Goal: Communication & Community: Answer question/provide support

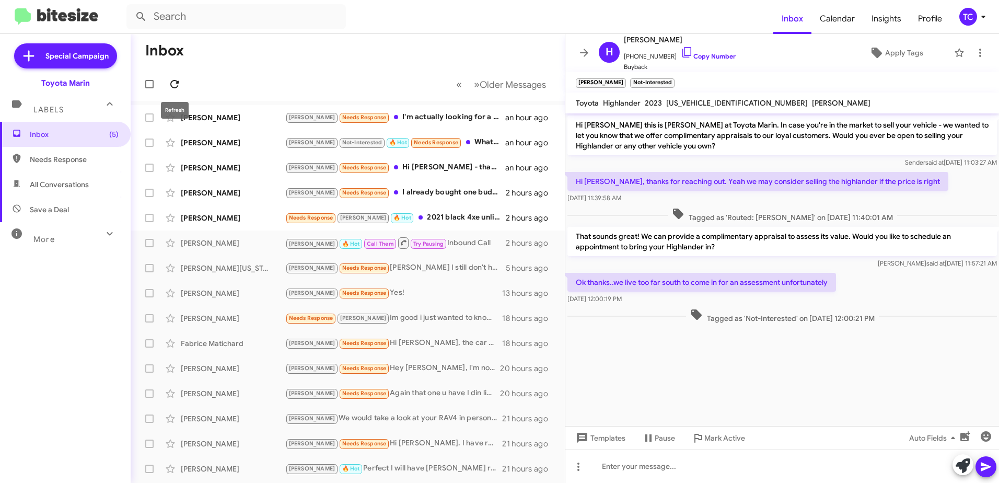
click at [173, 83] on icon at bounding box center [174, 84] width 13 height 13
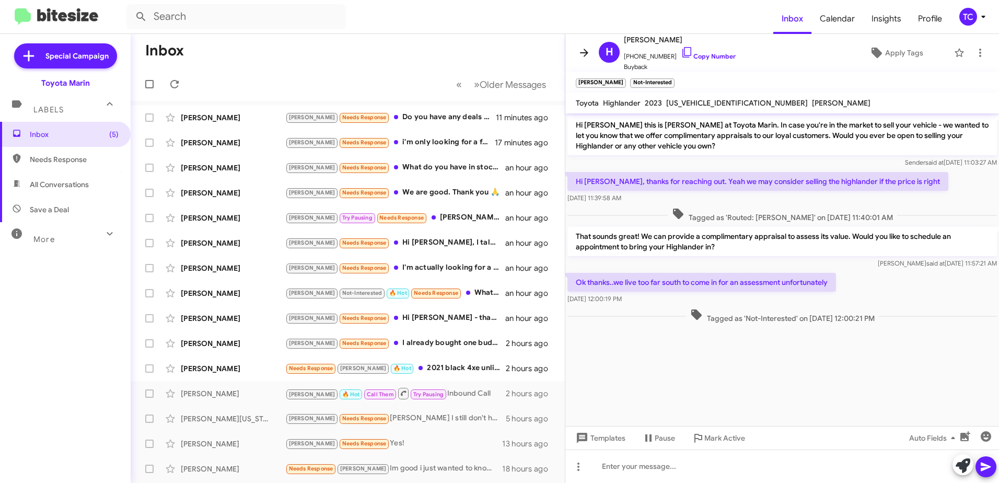
click at [578, 51] on icon at bounding box center [584, 52] width 13 height 13
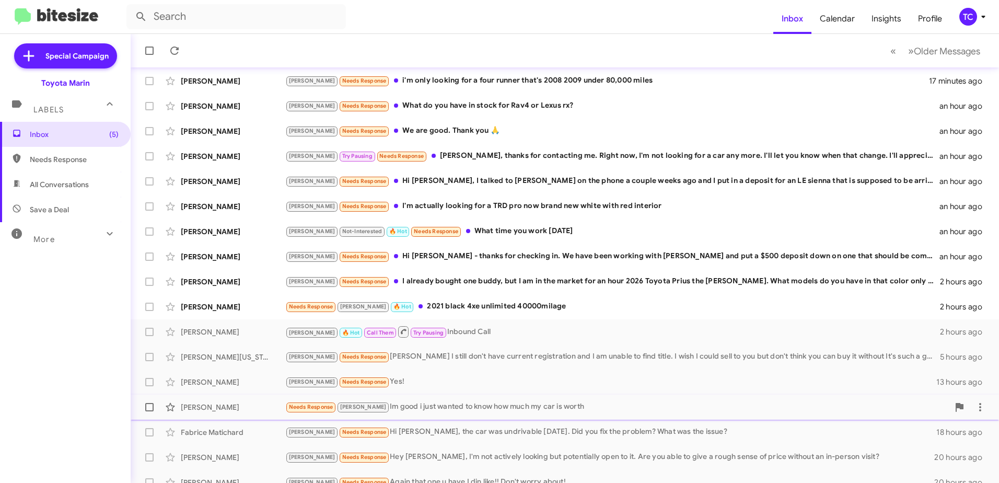
scroll to position [124, 0]
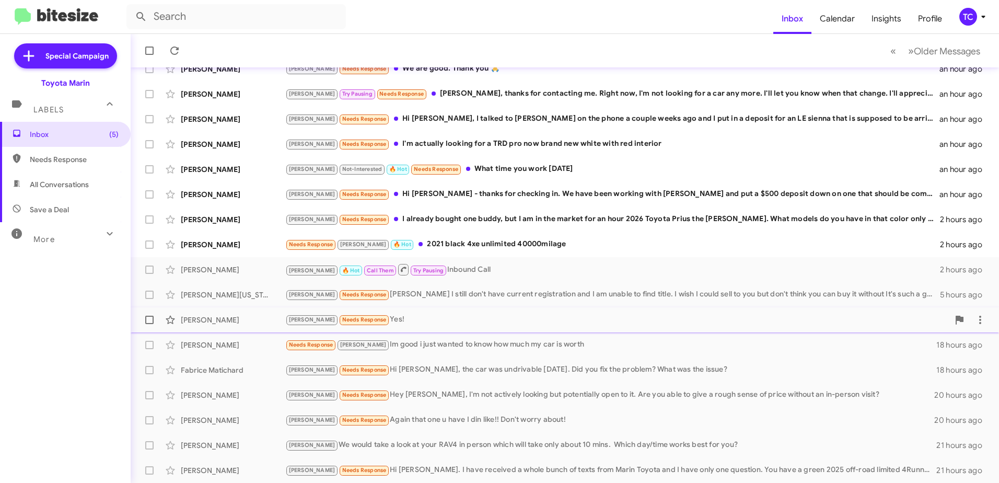
click at [367, 315] on div "[PERSON_NAME] Needs Response Yes!" at bounding box center [616, 319] width 663 height 12
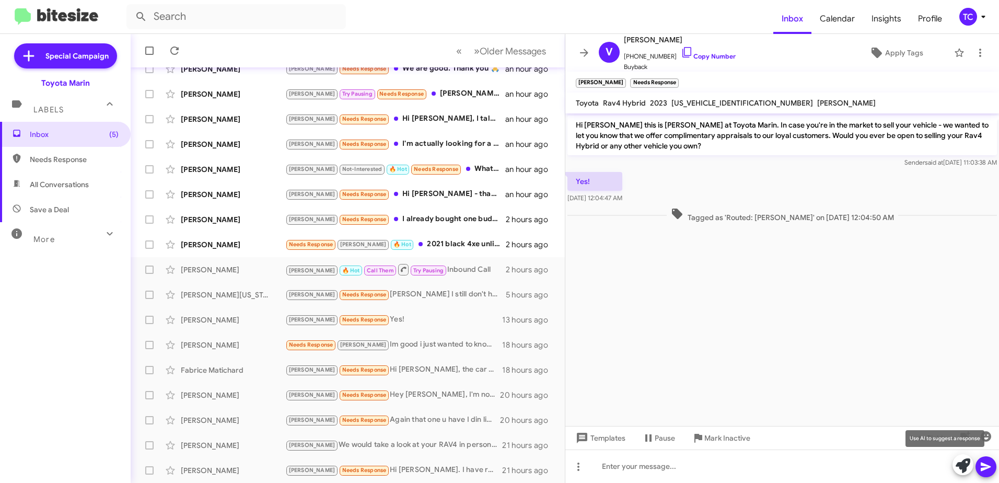
click at [957, 462] on icon at bounding box center [962, 465] width 15 height 15
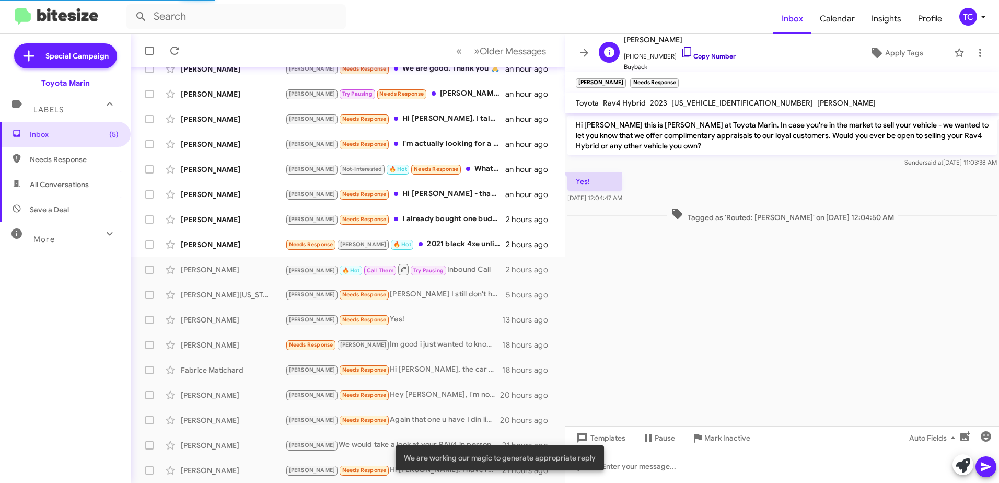
click at [680, 51] on icon at bounding box center [686, 52] width 13 height 13
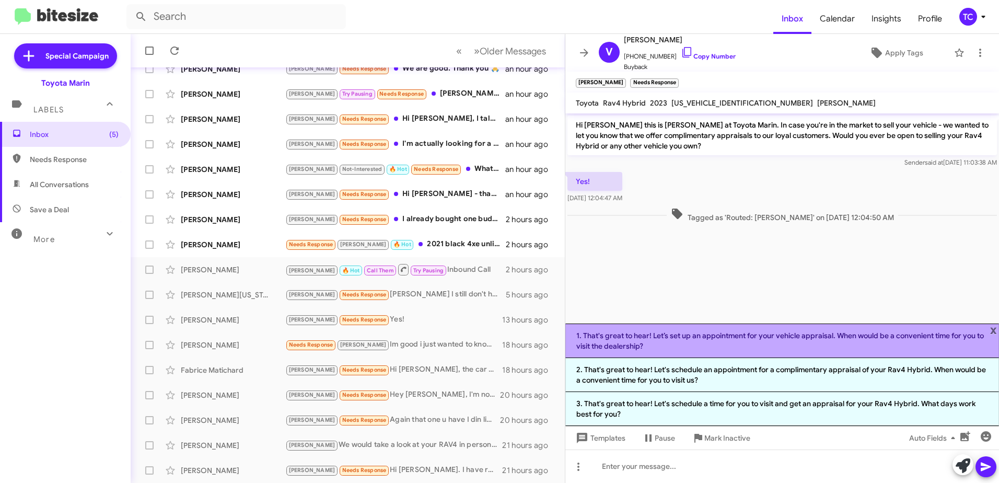
click at [731, 337] on li "1. That's great to hear! Let’s set up an appointment for your vehicle appraisal…" at bounding box center [781, 340] width 433 height 34
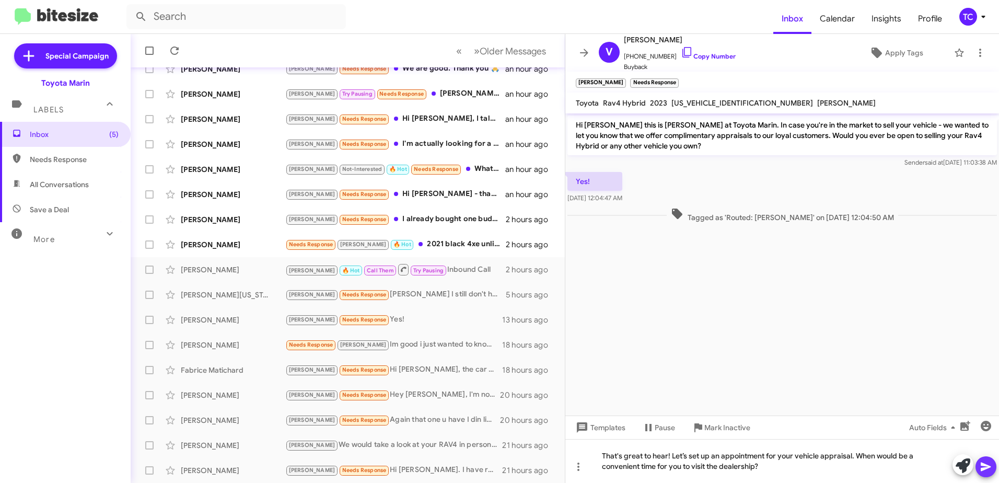
click at [983, 463] on icon at bounding box center [985, 466] width 10 height 9
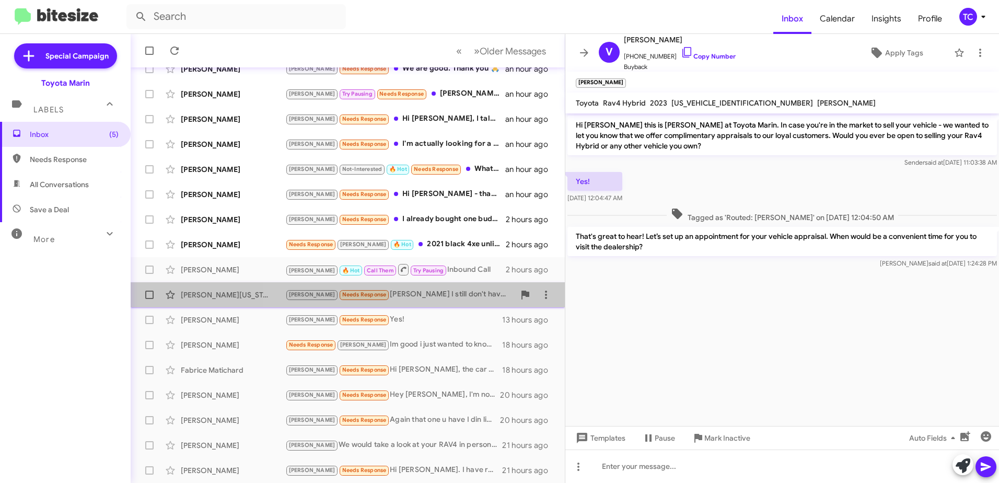
click at [419, 295] on div "[PERSON_NAME] Needs Response [PERSON_NAME] I still don't have current registrat…" at bounding box center [399, 294] width 229 height 12
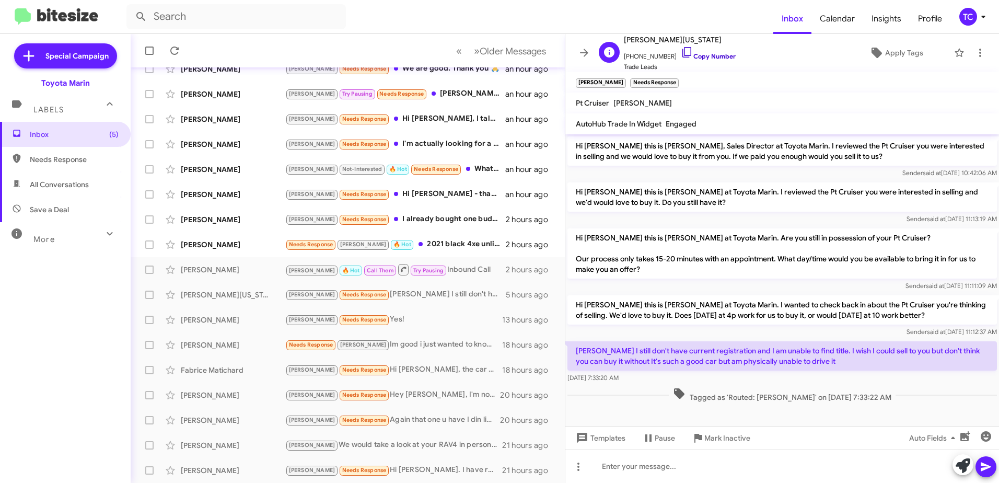
click at [682, 57] on icon at bounding box center [686, 52] width 9 height 10
click at [979, 52] on icon at bounding box center [980, 53] width 2 height 8
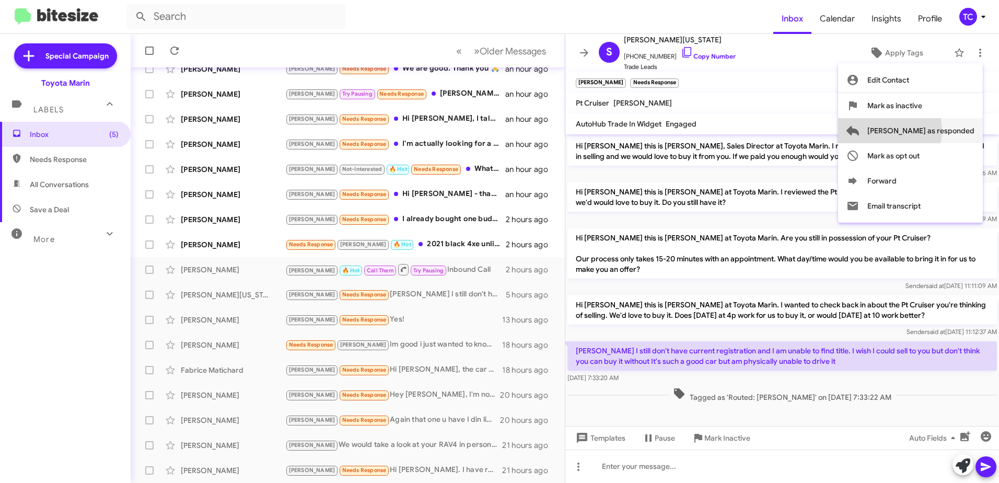
click at [928, 130] on span "[PERSON_NAME] as responded" at bounding box center [920, 130] width 107 height 25
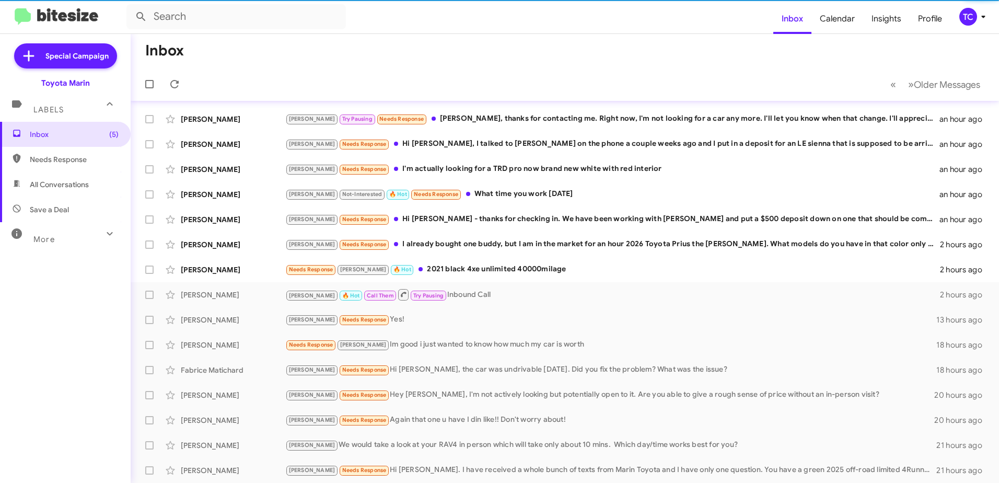
scroll to position [99, 0]
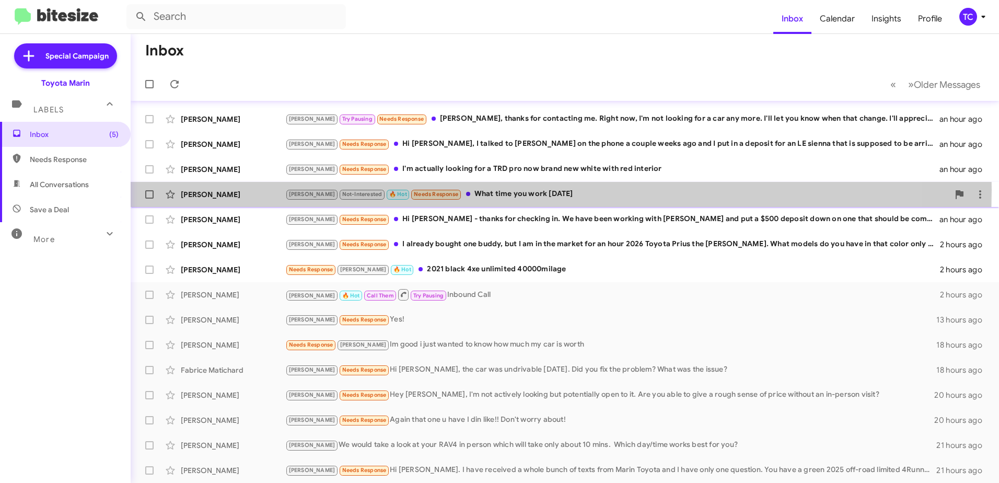
click at [492, 190] on div "[PERSON_NAME] Not-Interested 🔥 Hot Needs Response What time you work [DATE]" at bounding box center [616, 194] width 663 height 12
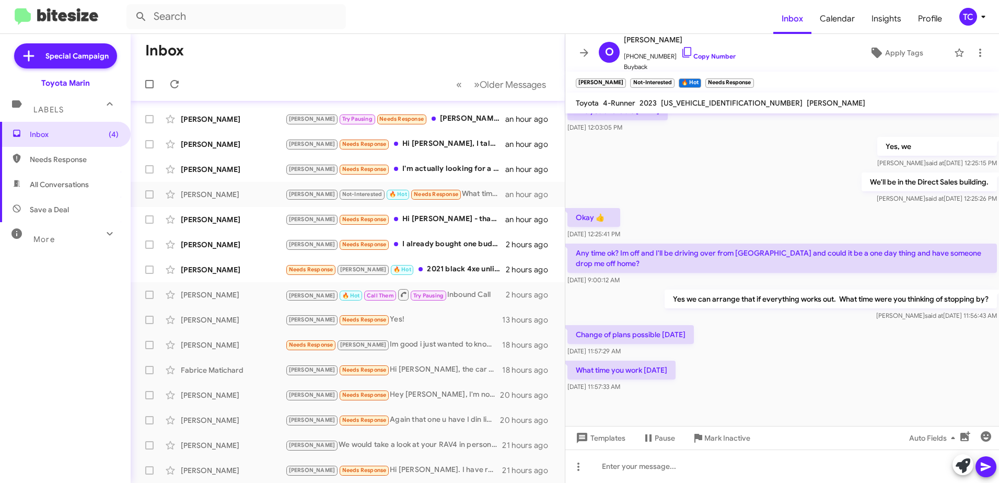
scroll to position [290, 0]
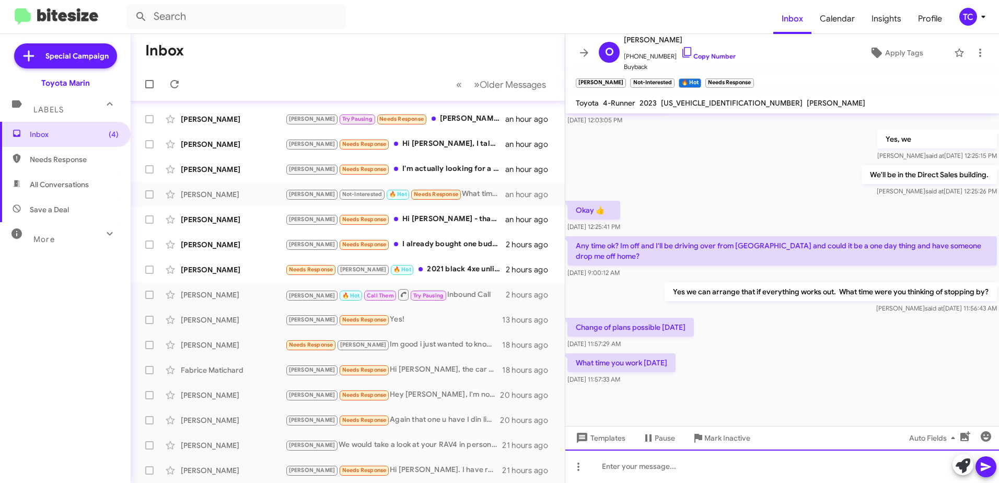
click at [666, 458] on div at bounding box center [781, 465] width 433 height 33
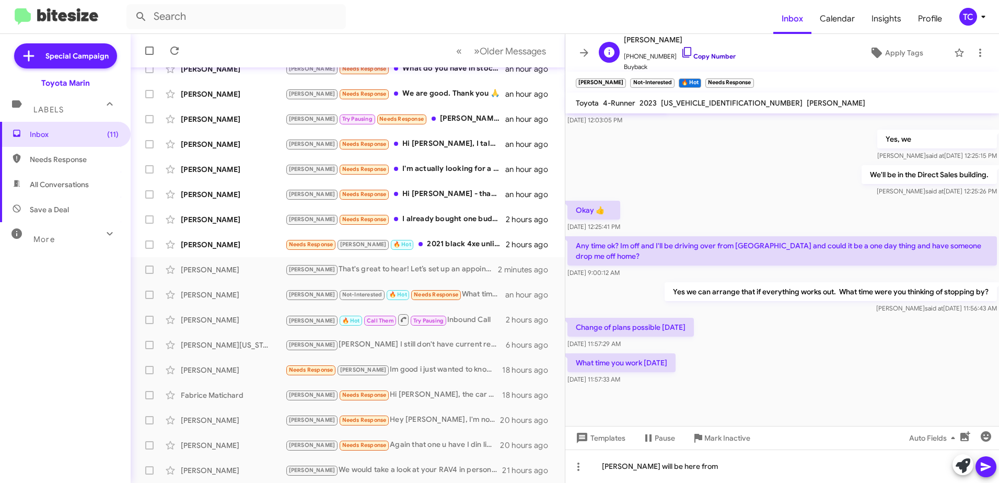
click at [680, 49] on icon at bounding box center [686, 52] width 13 height 13
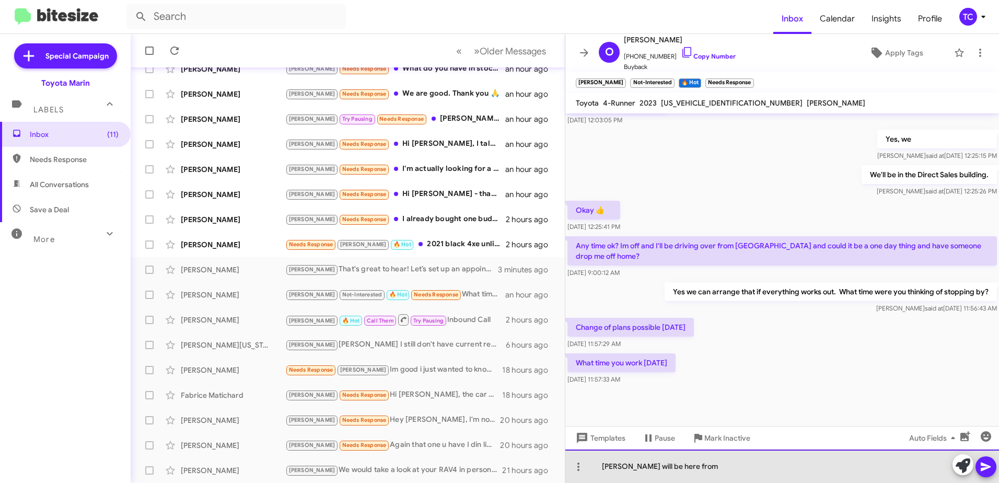
click at [696, 464] on div "[PERSON_NAME] will be here from" at bounding box center [781, 465] width 433 height 33
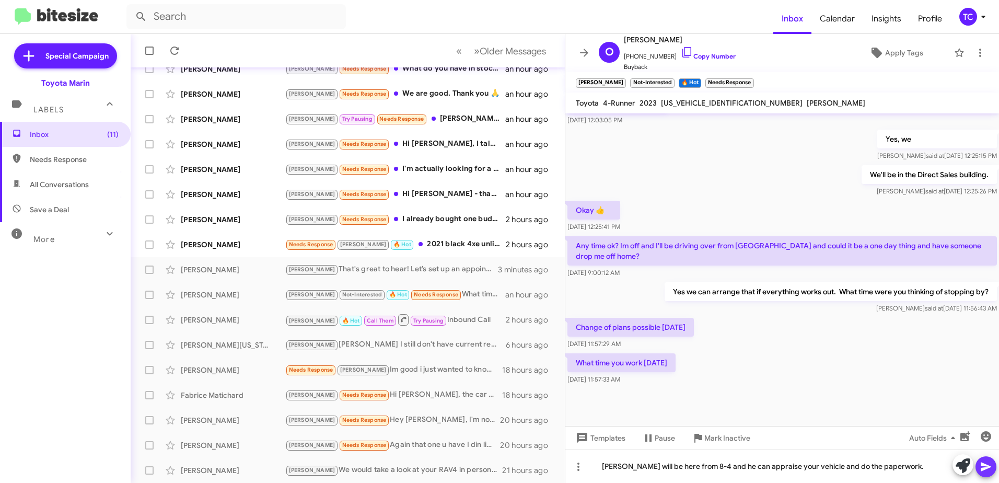
click at [981, 463] on icon at bounding box center [985, 466] width 10 height 9
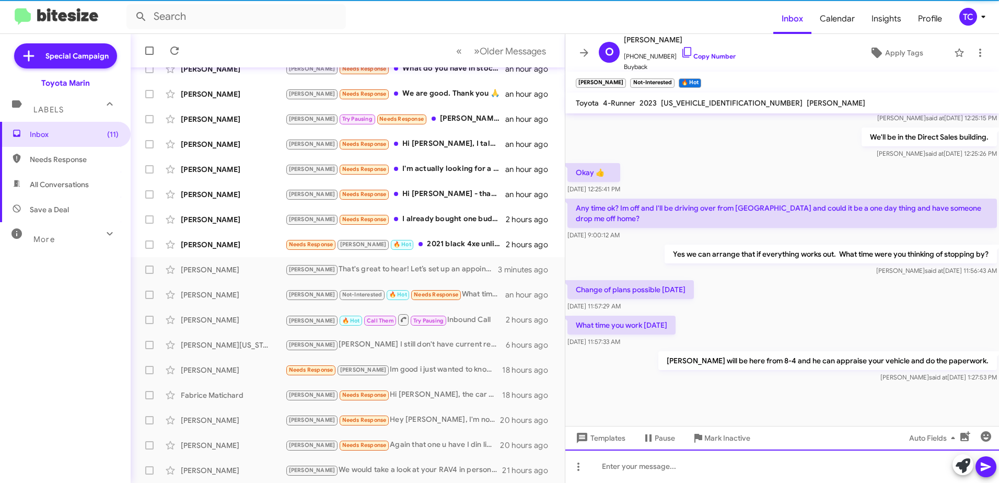
scroll to position [328, 0]
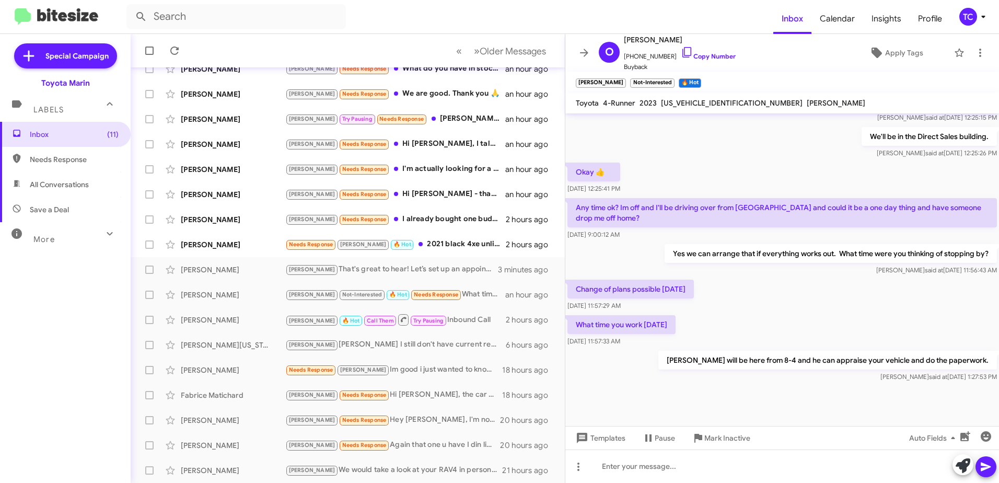
drag, startPoint x: 679, startPoint y: 325, endPoint x: 578, endPoint y: 202, distance: 159.9
click at [578, 202] on div "Hi [PERSON_NAME] this is [PERSON_NAME], Sales Director at Toyota Marin. Thanks …" at bounding box center [781, 84] width 433 height 598
copy div "Any time ok? Im off and I'll be driving over from [GEOGRAPHIC_DATA] and could i…"
click at [174, 51] on icon at bounding box center [174, 50] width 13 height 13
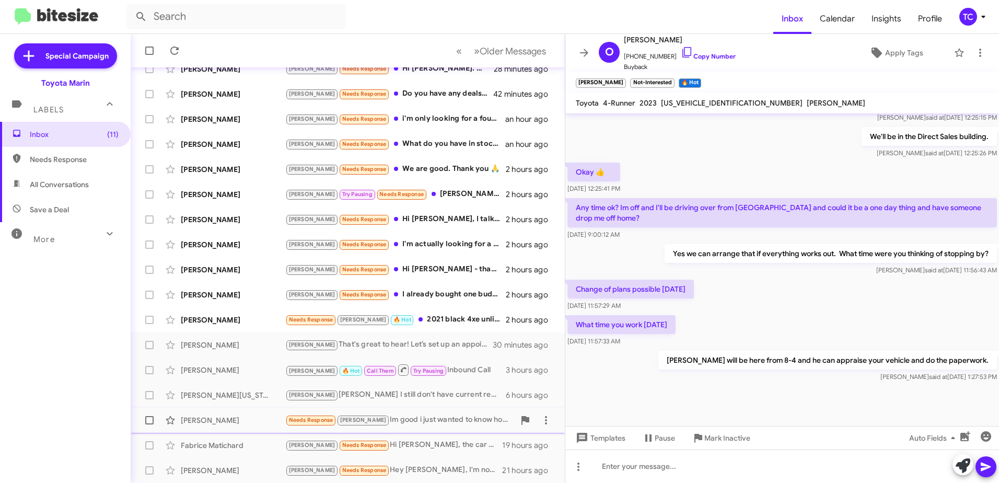
click at [424, 416] on div "Needs Response [PERSON_NAME] good i just wanted to know how much my car is worth" at bounding box center [399, 420] width 229 height 12
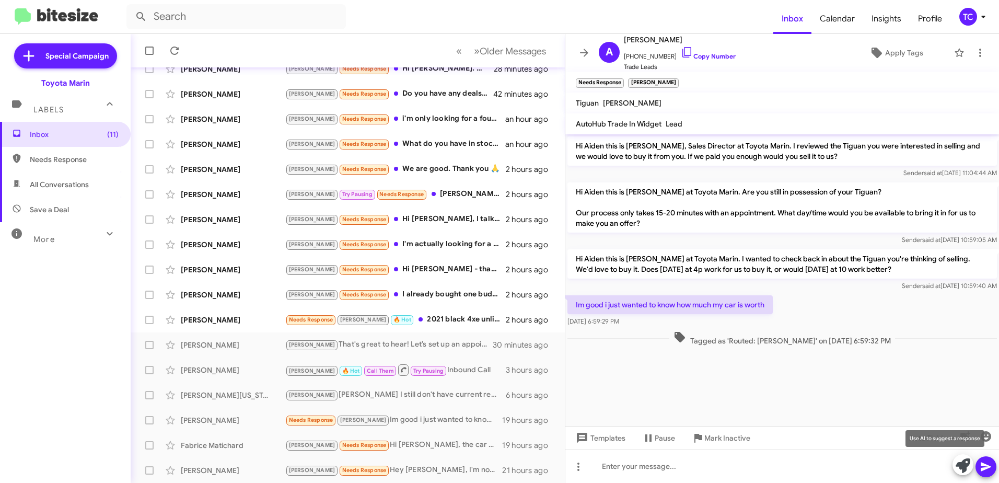
drag, startPoint x: 959, startPoint y: 467, endPoint x: 802, endPoint y: 392, distance: 174.0
click at [956, 465] on icon at bounding box center [962, 465] width 15 height 15
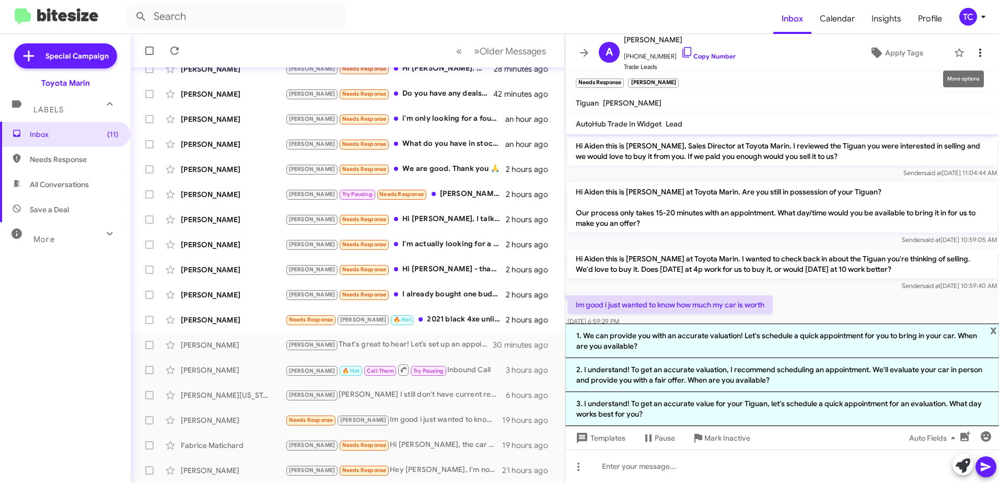
click at [979, 50] on icon at bounding box center [980, 53] width 2 height 8
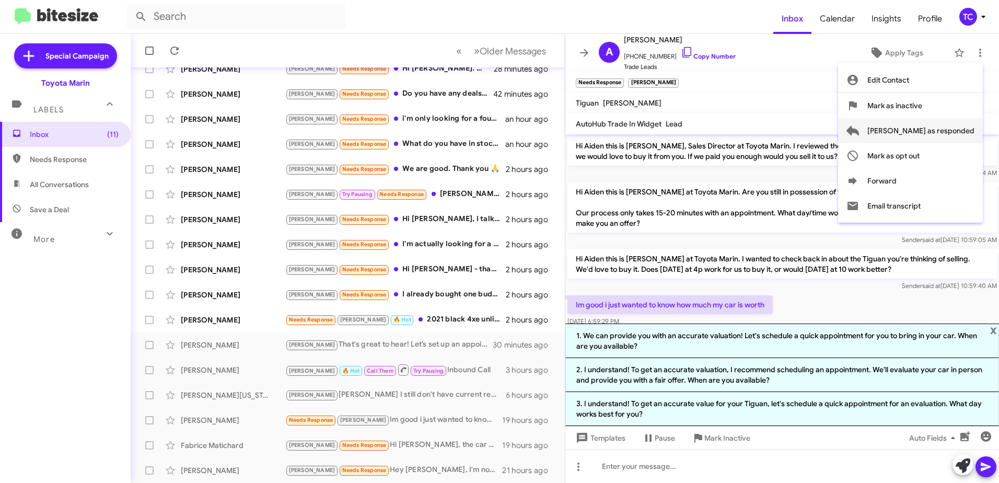
click at [924, 128] on span "[PERSON_NAME] as responded" at bounding box center [920, 130] width 107 height 25
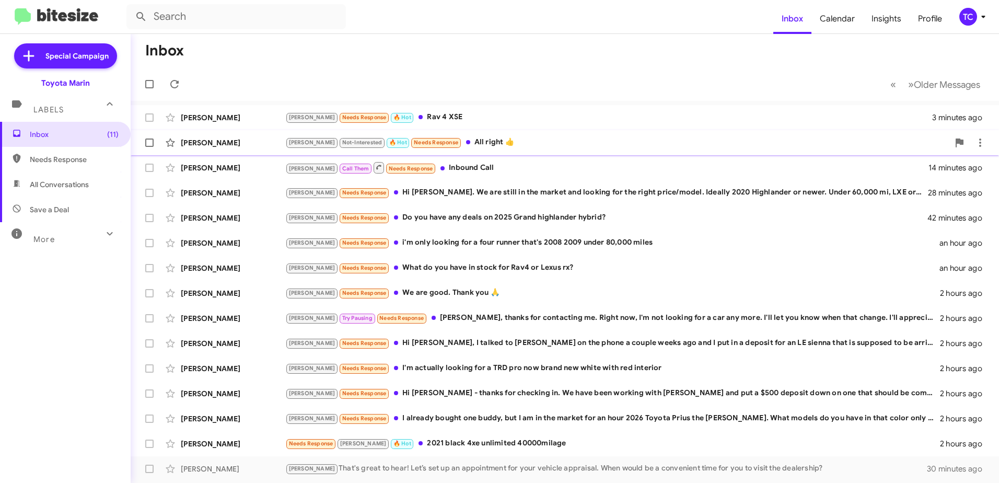
click at [461, 139] on div "[PERSON_NAME] Not-Interested 🔥 Hot Needs Response All right 👍" at bounding box center [616, 142] width 663 height 12
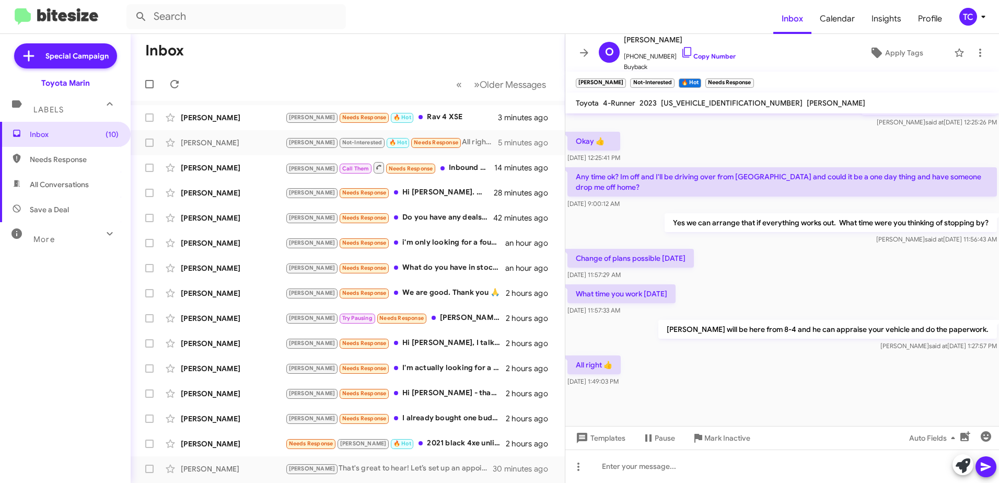
scroll to position [366, 0]
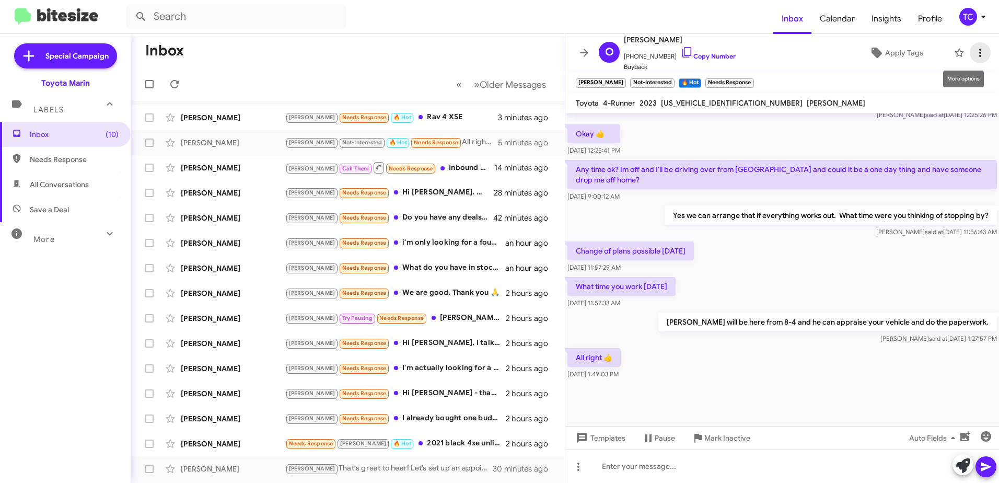
click at [973, 58] on icon at bounding box center [979, 52] width 13 height 13
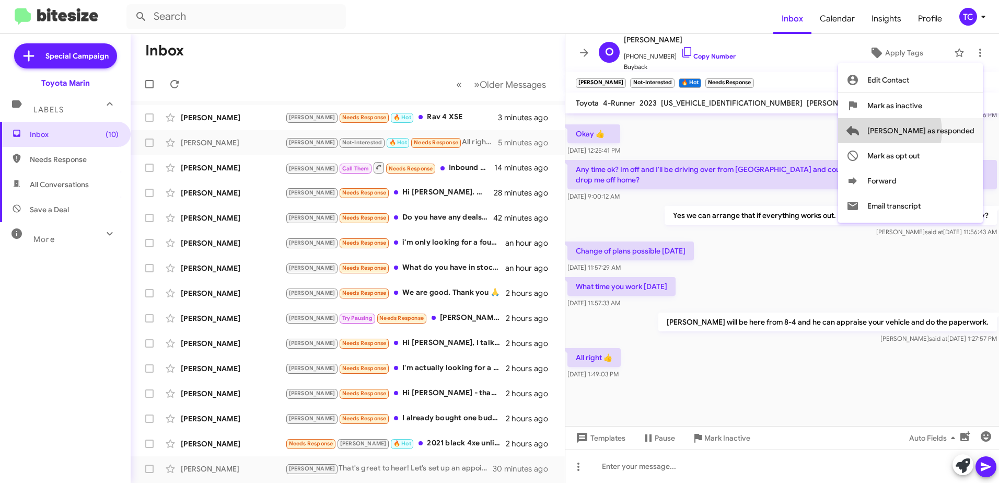
click at [926, 131] on span "[PERSON_NAME] as responded" at bounding box center [920, 130] width 107 height 25
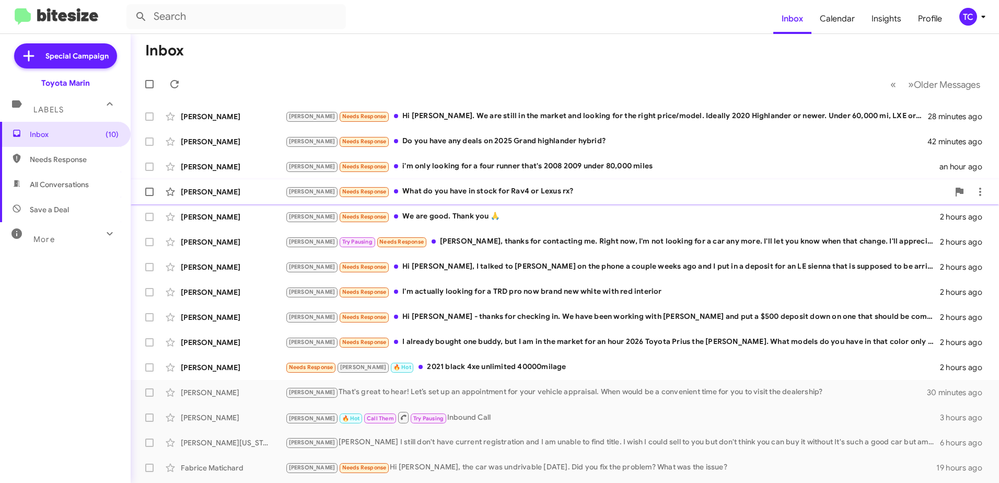
scroll to position [74, 0]
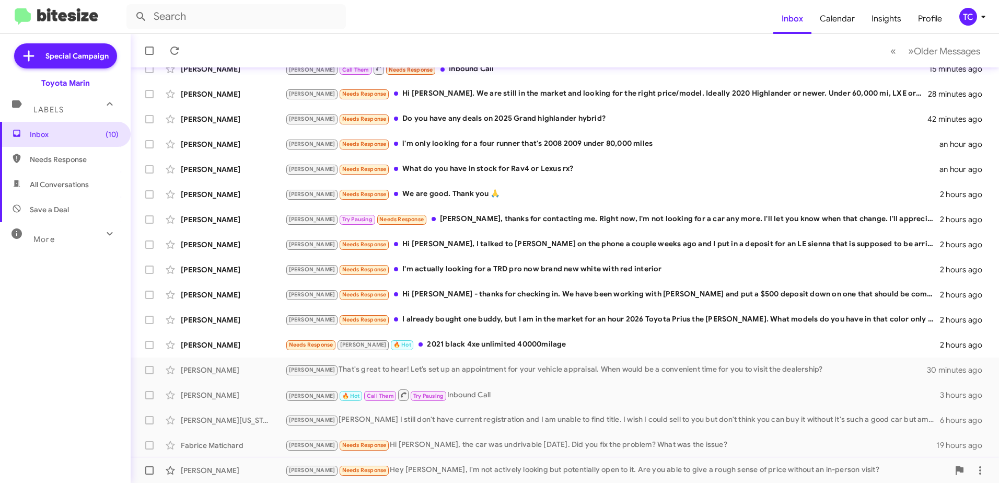
click at [423, 470] on div "[PERSON_NAME] Needs Response Hey [PERSON_NAME], I'm not actively looking but po…" at bounding box center [616, 470] width 663 height 12
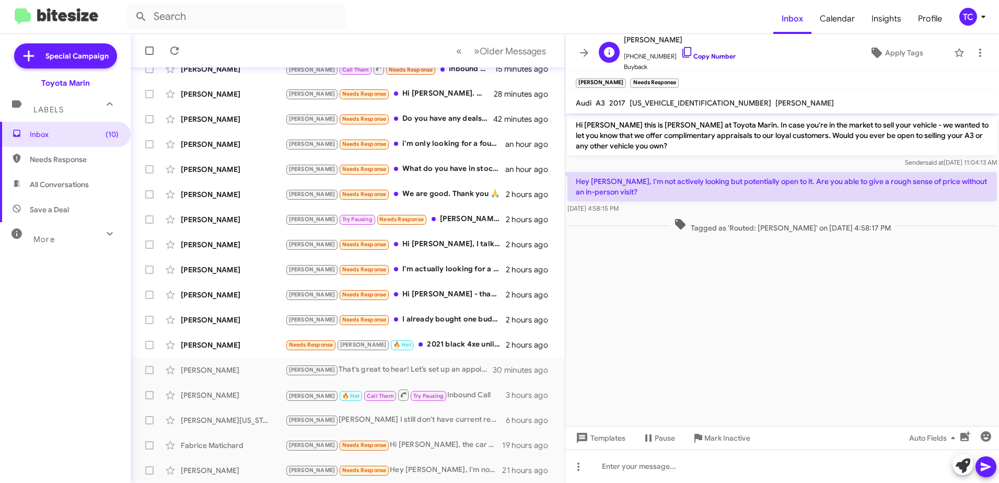
click at [680, 50] on icon at bounding box center [686, 52] width 13 height 13
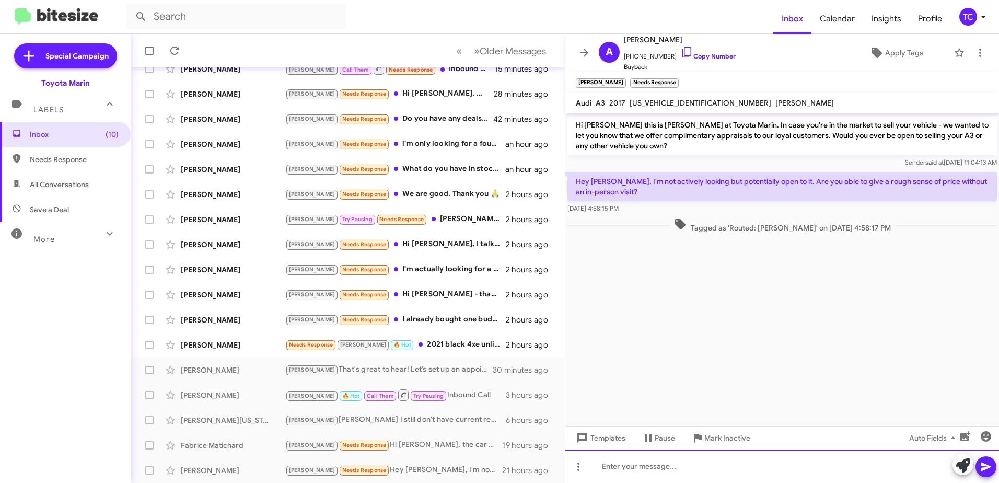
click at [637, 461] on div at bounding box center [781, 465] width 433 height 33
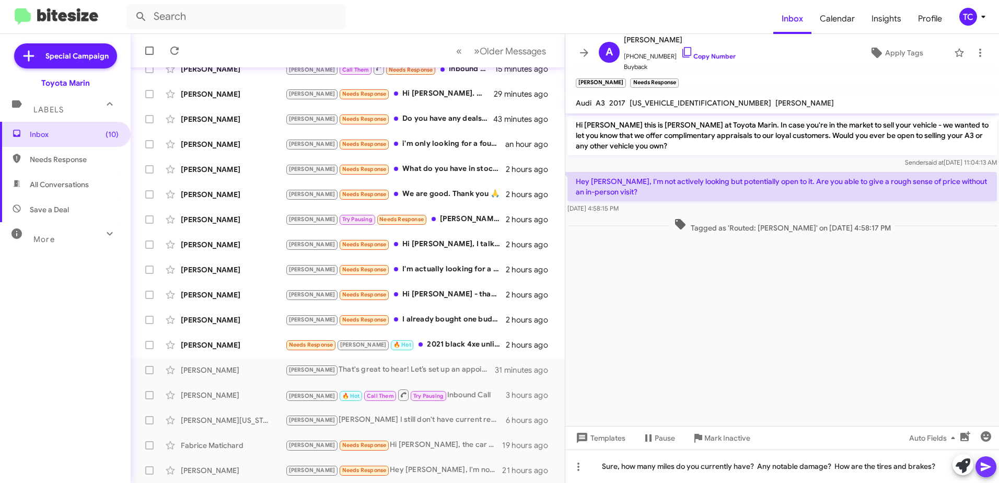
click at [985, 460] on span at bounding box center [985, 466] width 13 height 21
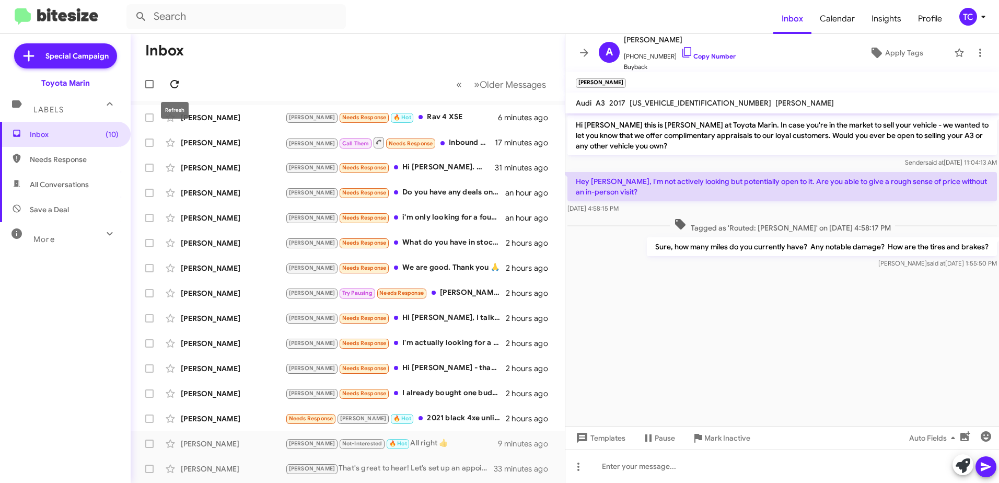
click at [178, 85] on icon at bounding box center [174, 84] width 13 height 13
click at [585, 52] on icon at bounding box center [584, 52] width 13 height 13
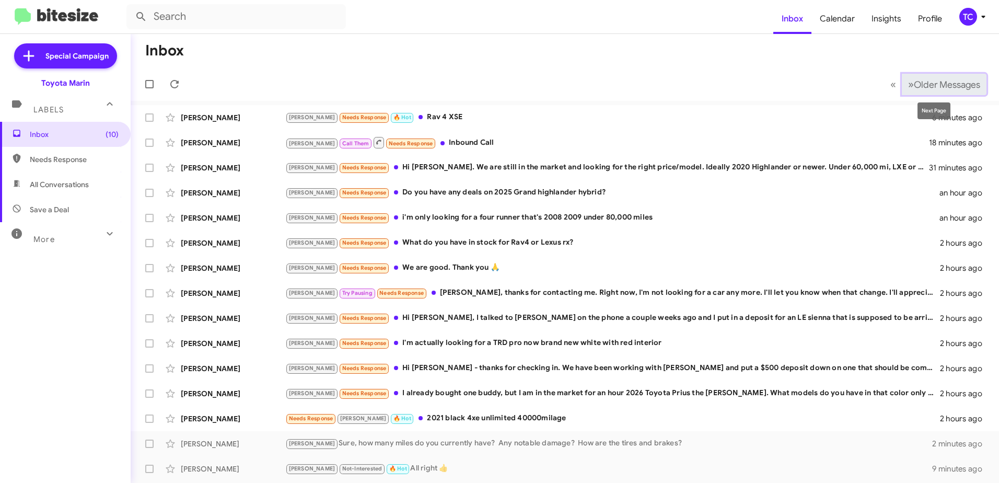
click at [921, 79] on span "Older Messages" at bounding box center [946, 84] width 66 height 11
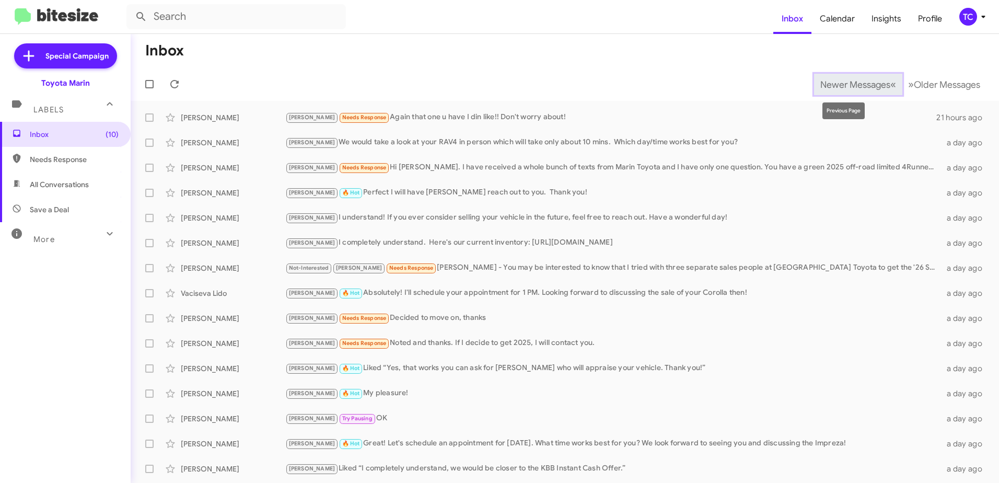
click at [820, 87] on span "Newer Messages" at bounding box center [855, 84] width 70 height 11
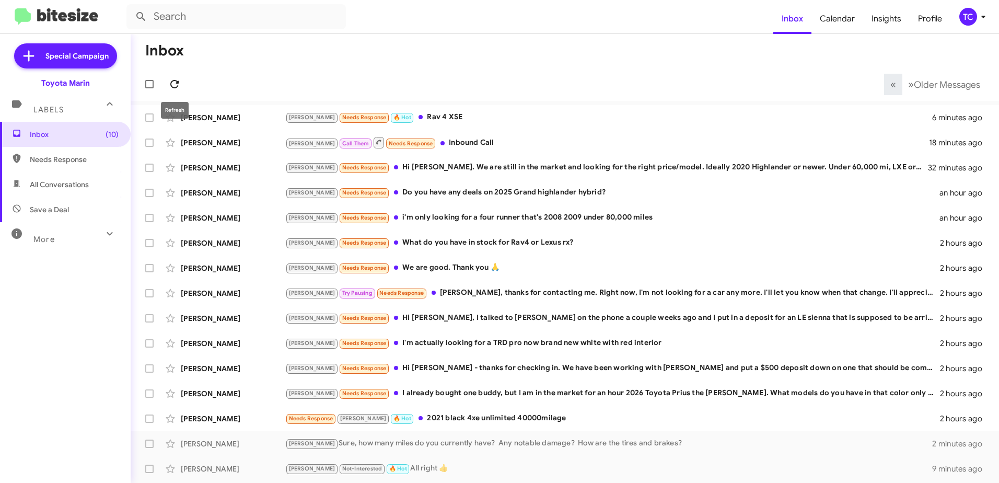
click at [177, 81] on icon at bounding box center [174, 84] width 8 height 8
click at [173, 80] on icon at bounding box center [174, 84] width 13 height 13
click at [176, 79] on icon at bounding box center [174, 84] width 13 height 13
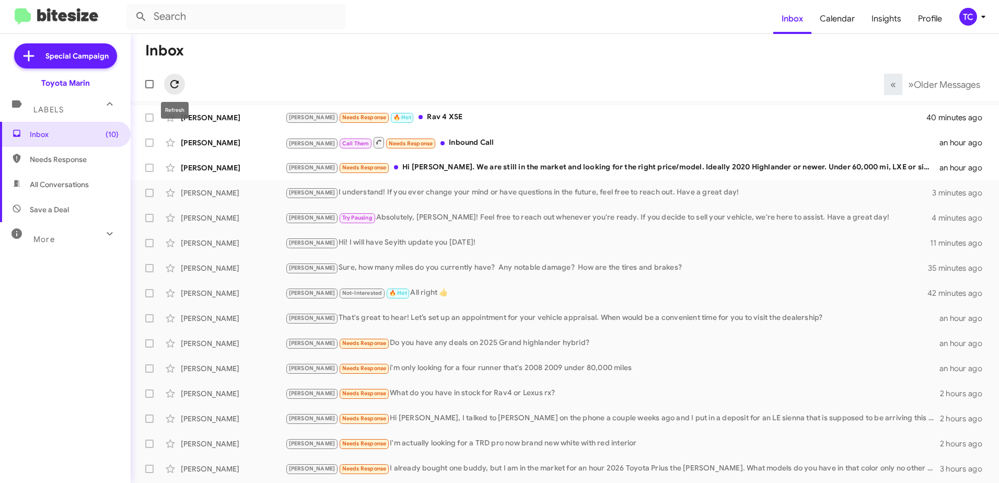
click at [176, 87] on icon at bounding box center [174, 84] width 8 height 8
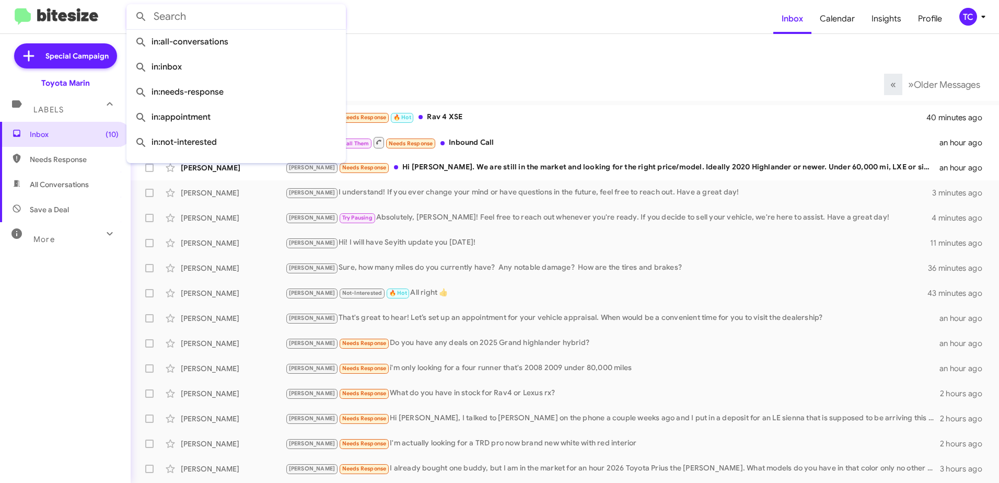
click at [241, 20] on input "text" at bounding box center [235, 16] width 219 height 25
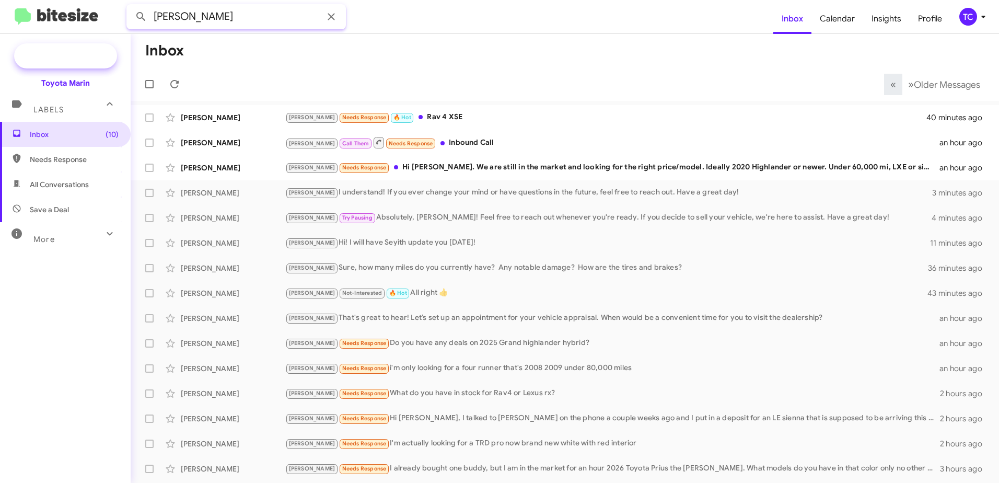
type input "[PERSON_NAME]"
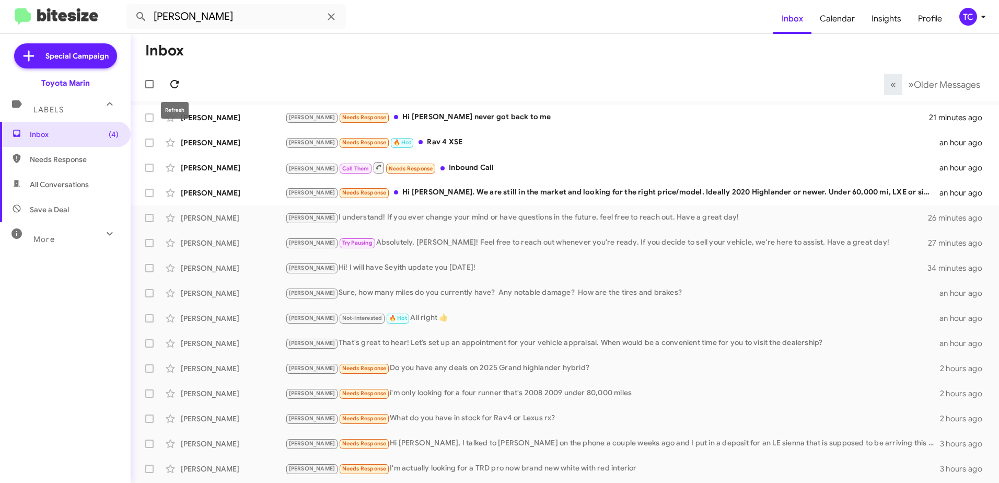
click at [179, 77] on button at bounding box center [174, 84] width 21 height 21
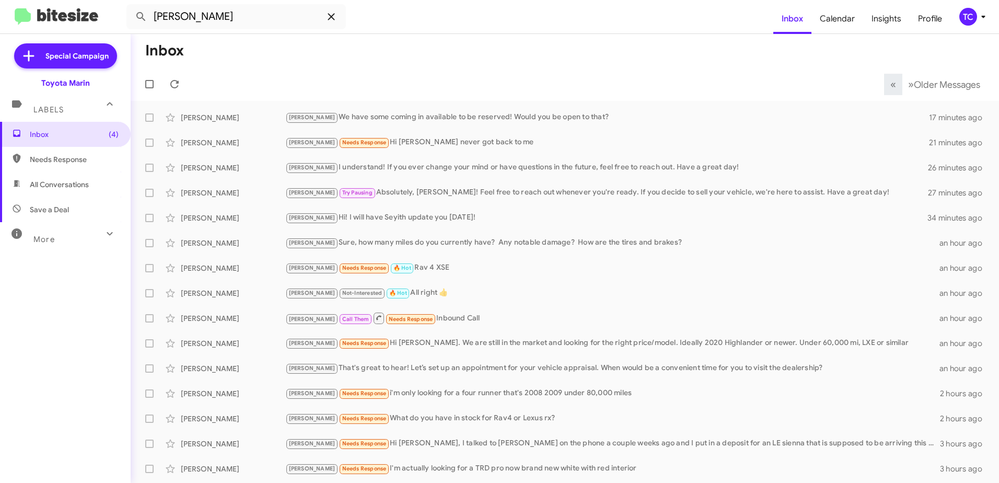
click at [331, 19] on icon at bounding box center [331, 16] width 13 height 13
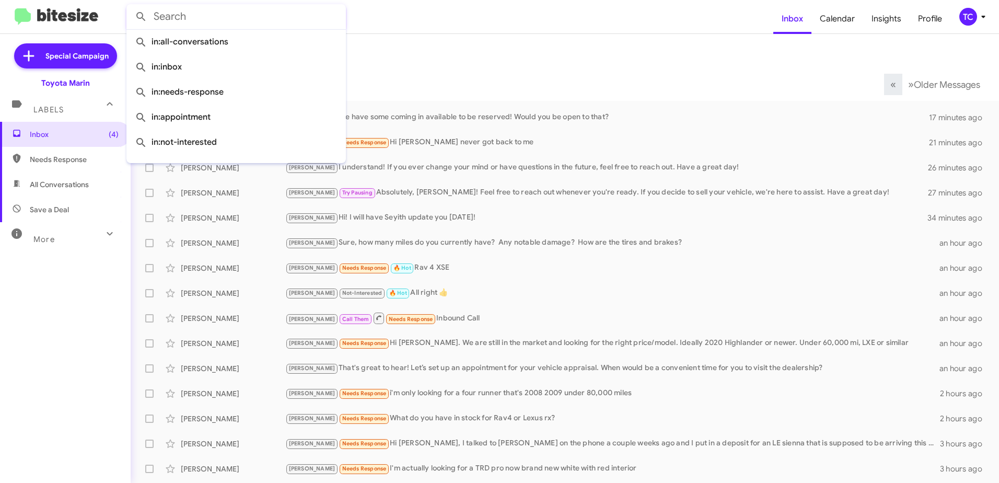
click at [434, 21] on form at bounding box center [449, 16] width 647 height 25
